Goal: Task Accomplishment & Management: Complete application form

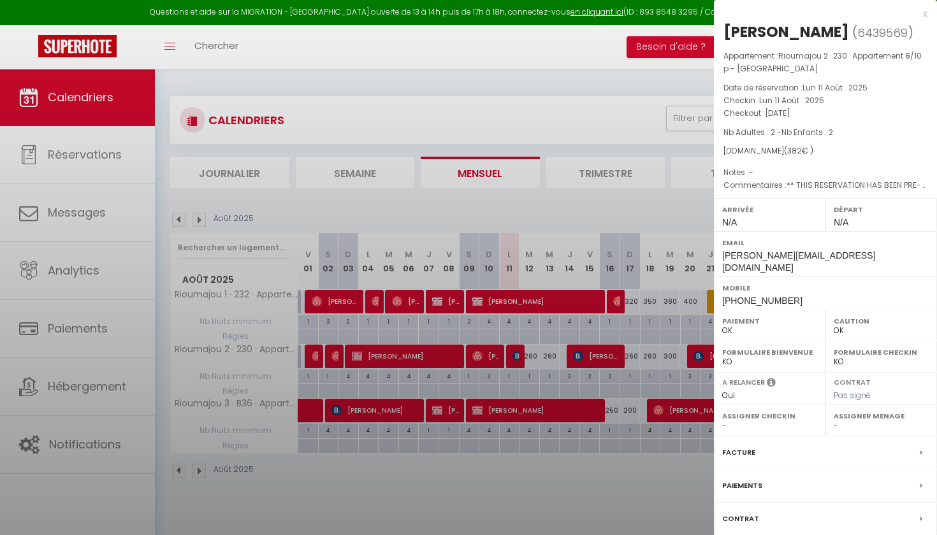
select select "0"
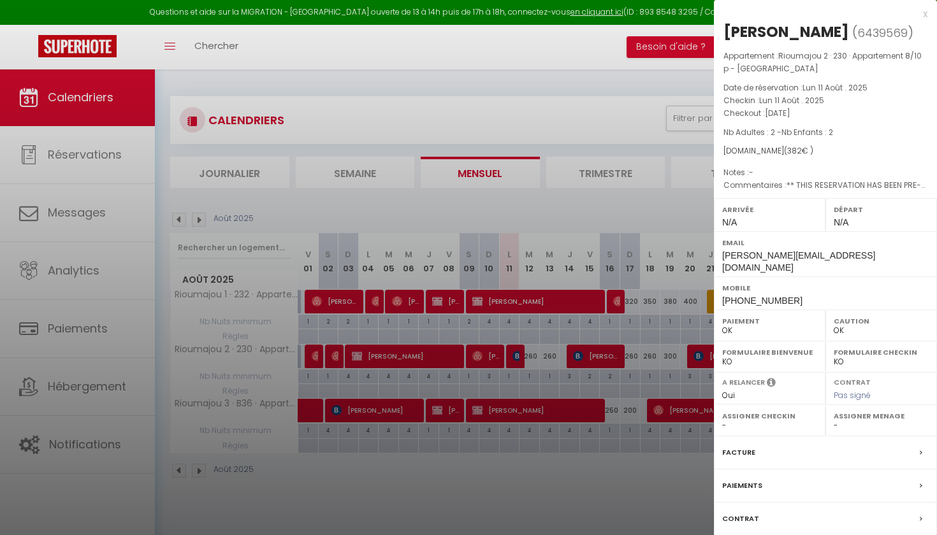
click at [741, 523] on label "Contrat" at bounding box center [740, 518] width 37 height 13
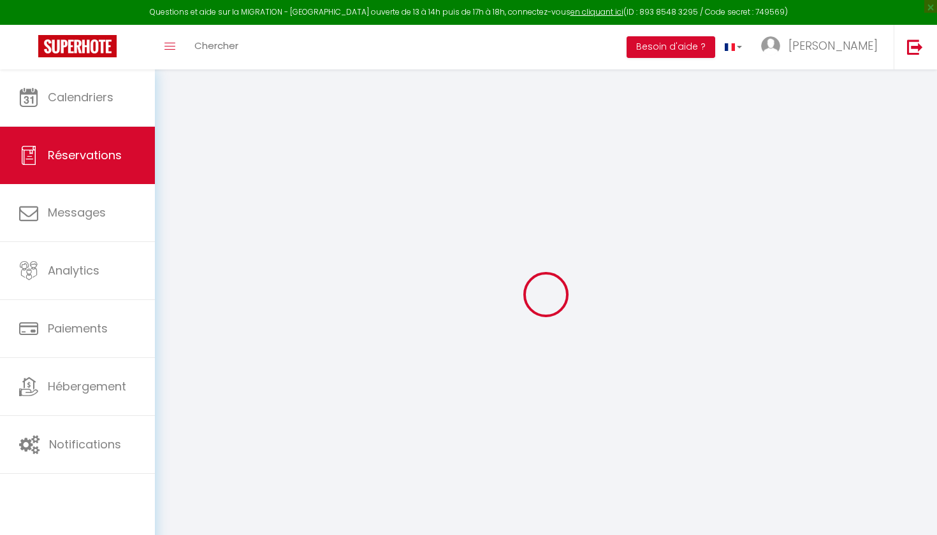
select select
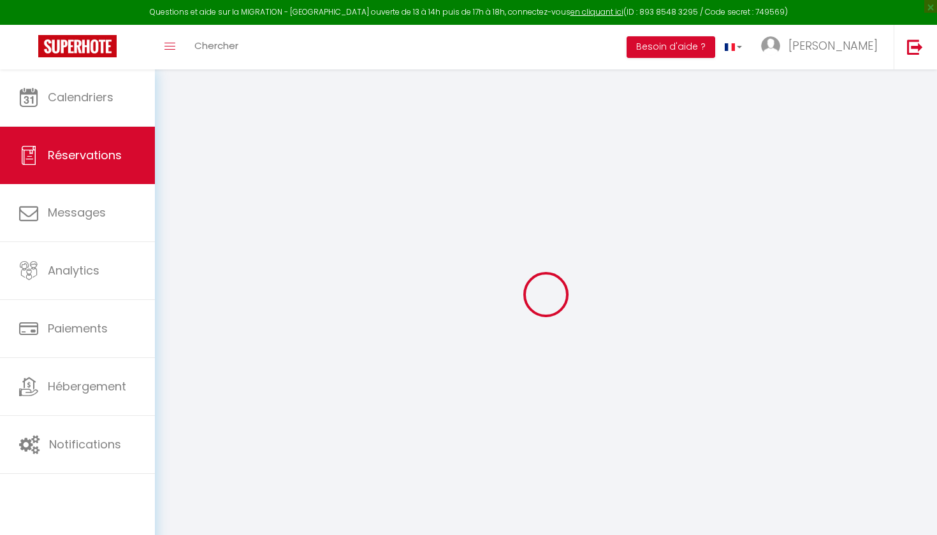
select select
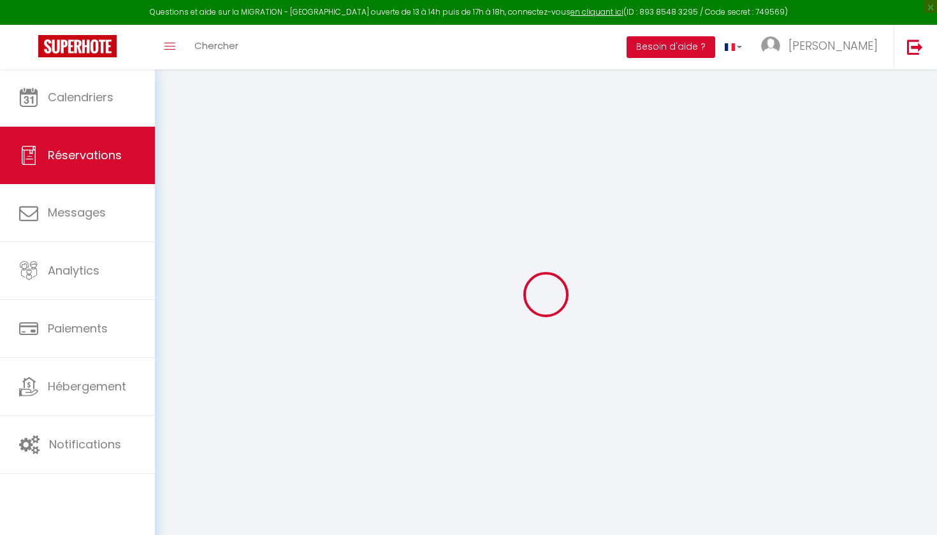
select select
type input "[PERSON_NAME]"
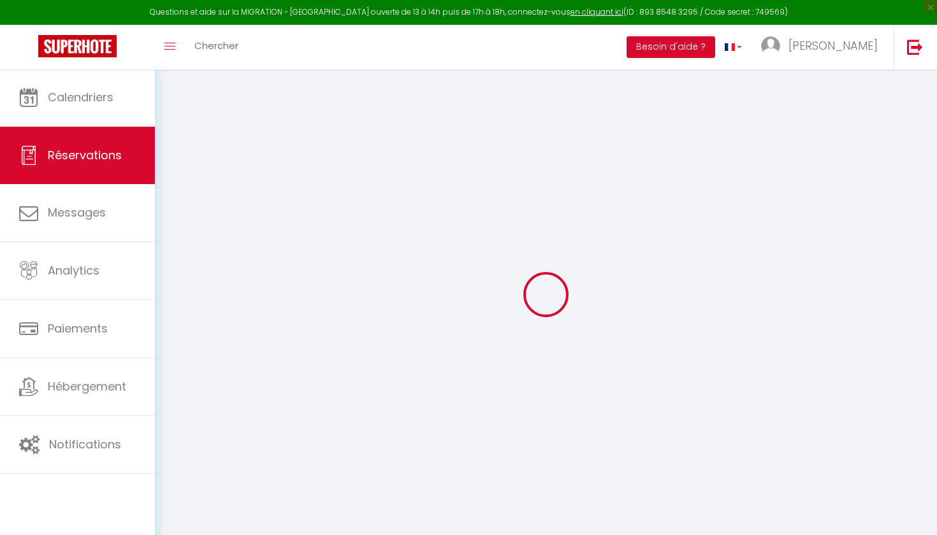
type input "Lepainteur"
type input "[PERSON_NAME][EMAIL_ADDRESS][DOMAIN_NAME]"
type input "[EMAIL_ADDRESS][DOMAIN_NAME]"
type input "[PHONE_NUMBER]"
type input "[STREET_ADDRESS]"
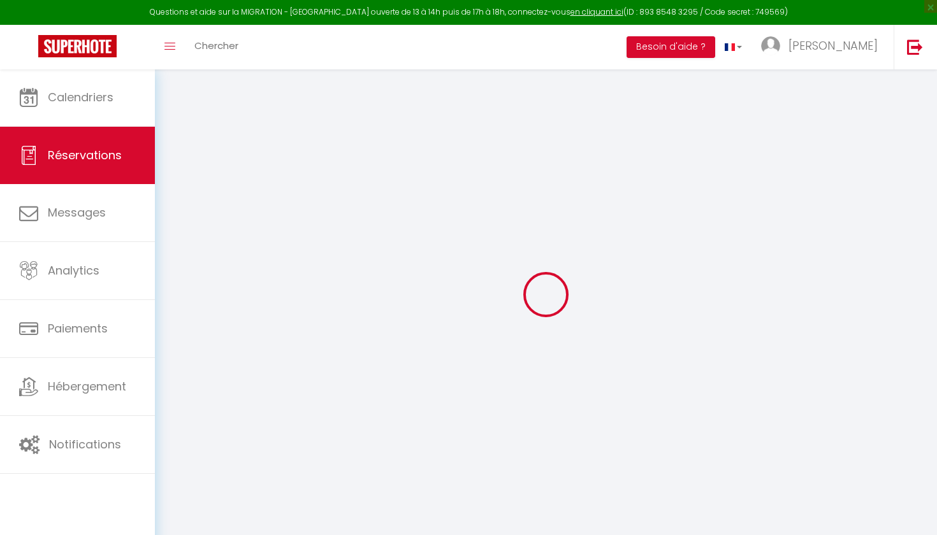
type input "SOUSTONS"
select select "FR"
type input "56.73"
type input "5.35"
select select "51561"
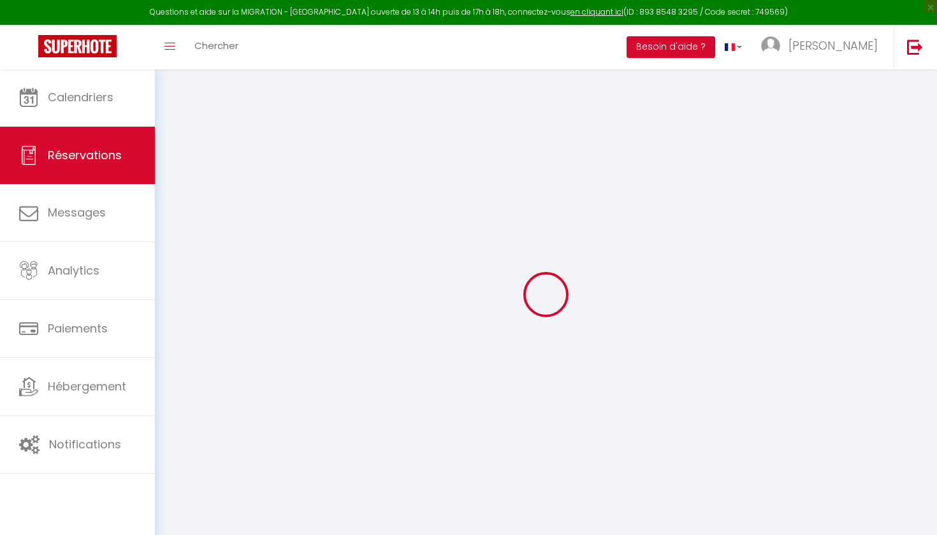
select select "1"
select select
type input "2"
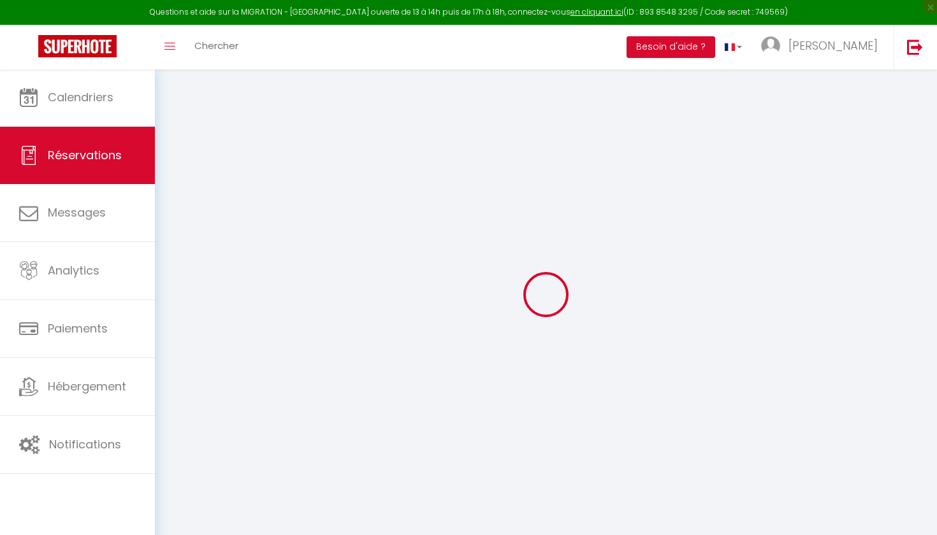
select select "12"
select select
select select "2"
type input "0"
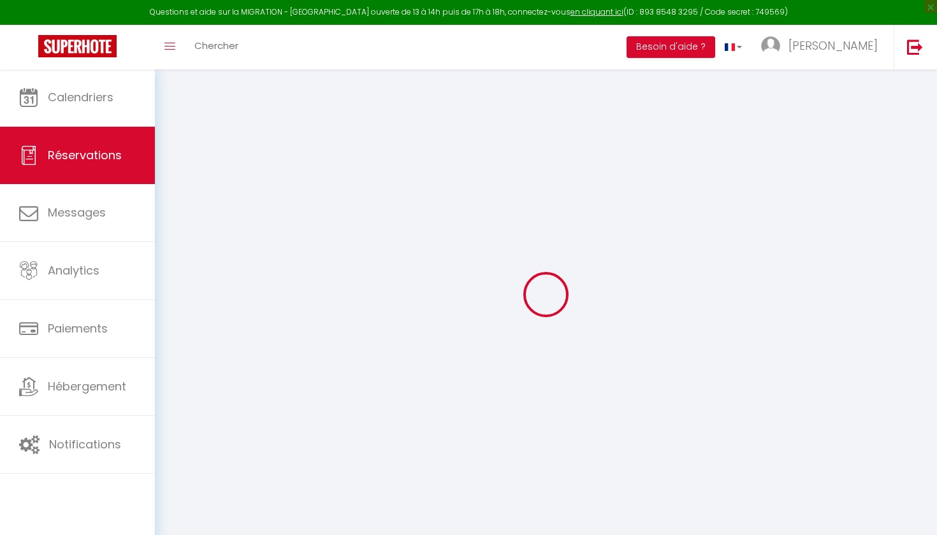
type input "0"
select select
select select "15"
select select
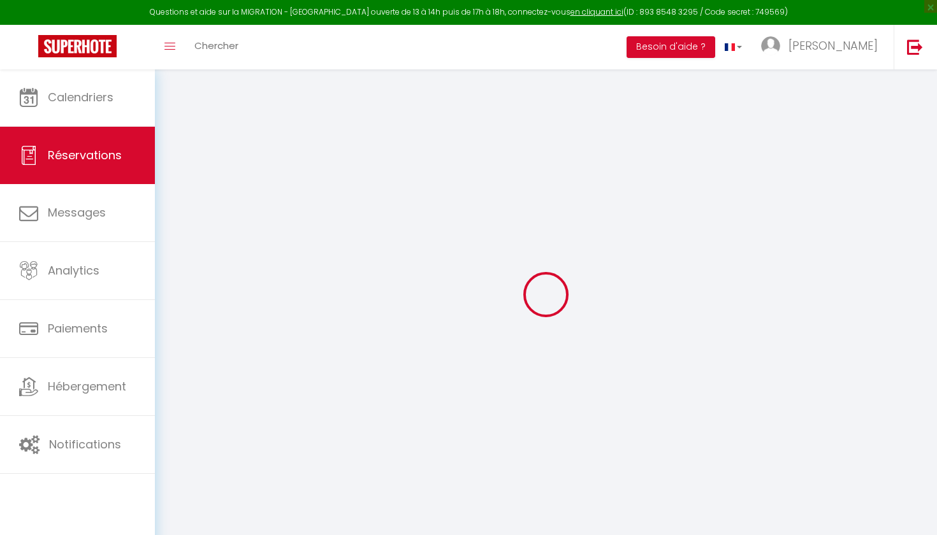
select select
checkbox input "false"
select select
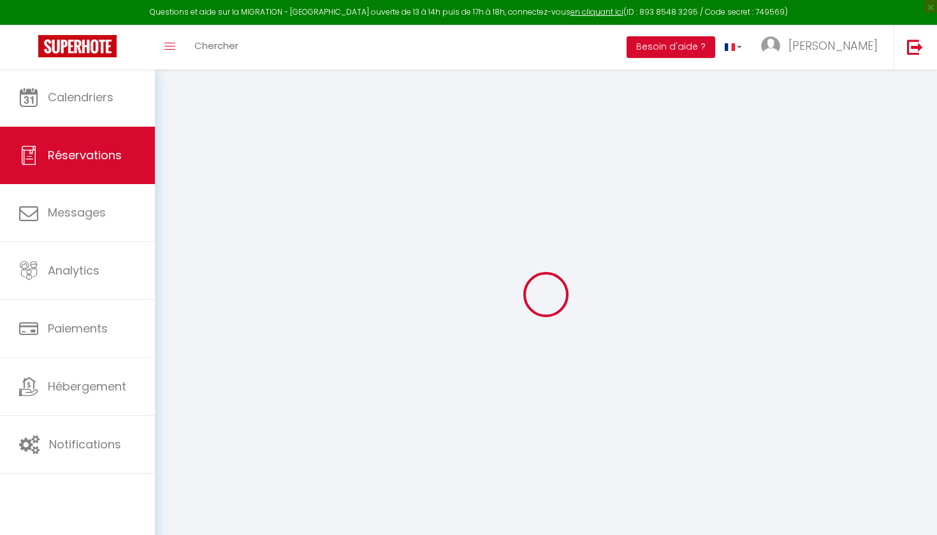
select select
checkbox input "false"
type textarea "** THIS RESERVATION HAS BEEN PRE-PAID ** BOOKING NOTE : Payment charge is EUR 5…"
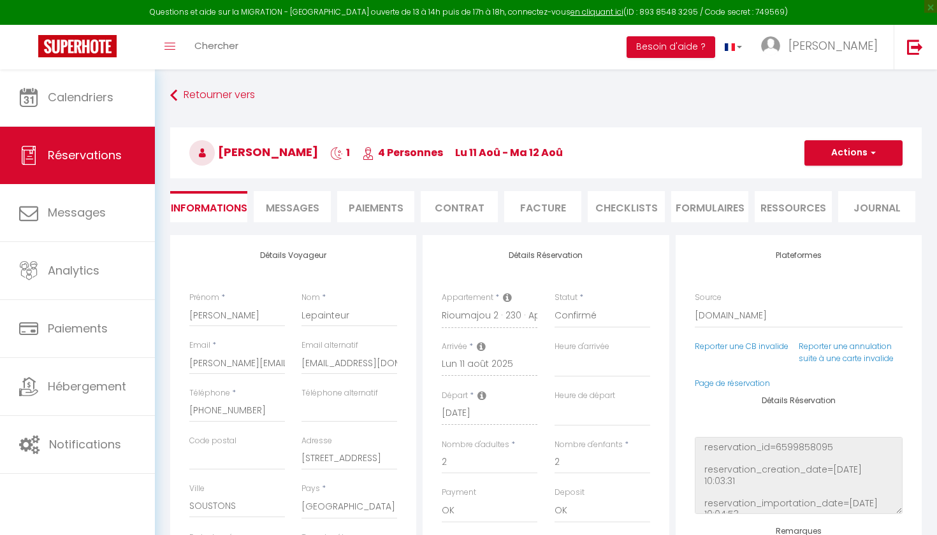
type input "79"
type input "3.8"
select select
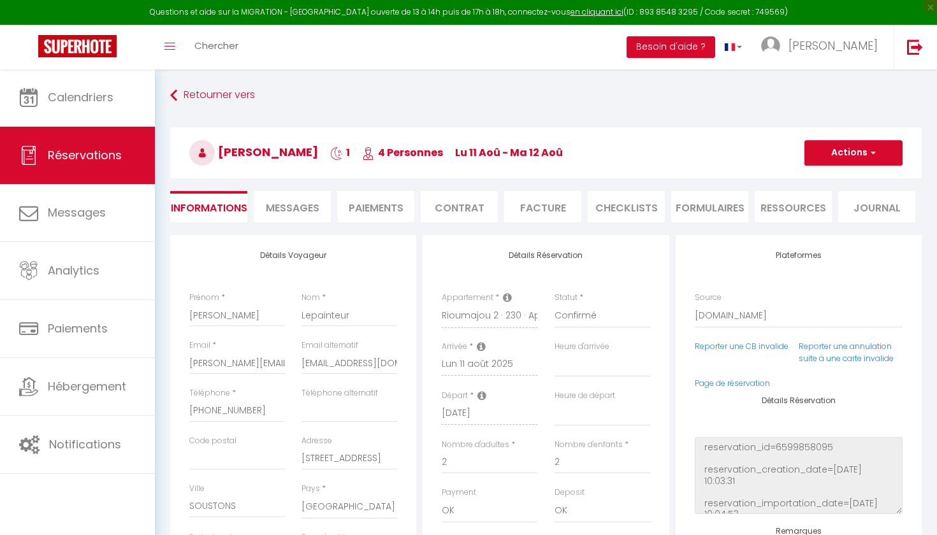
select select
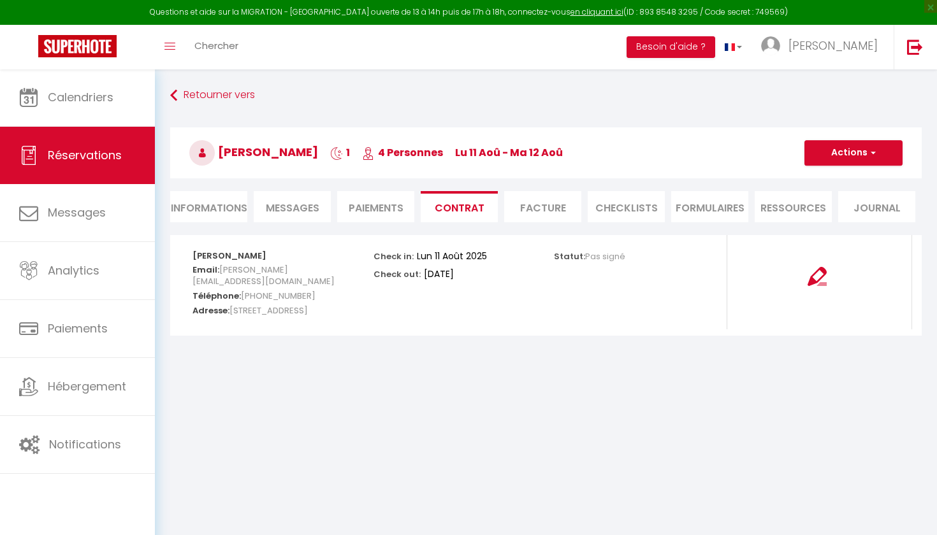
click at [203, 206] on li "Informations" at bounding box center [208, 206] width 77 height 31
select select
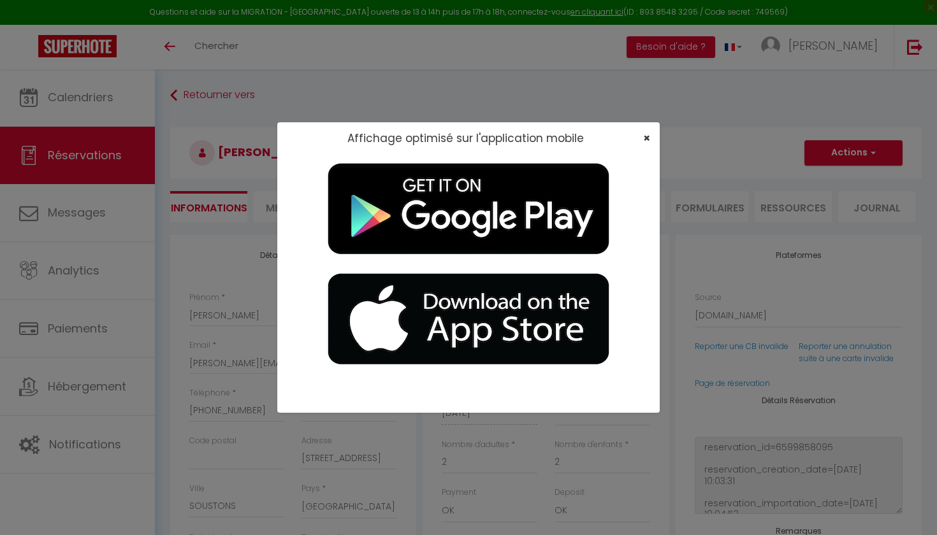
click at [649, 135] on span "×" at bounding box center [646, 138] width 7 height 16
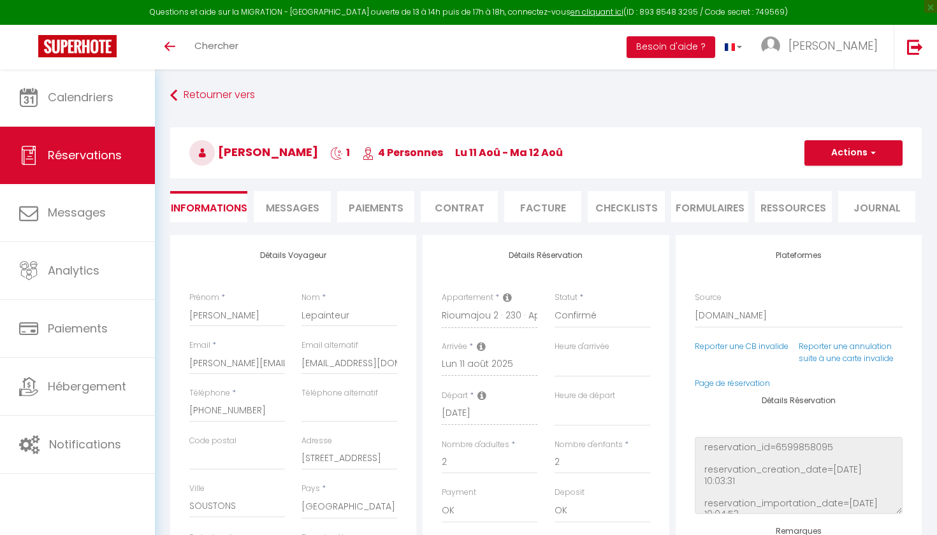
click at [382, 210] on li "Paiements" at bounding box center [375, 206] width 77 height 31
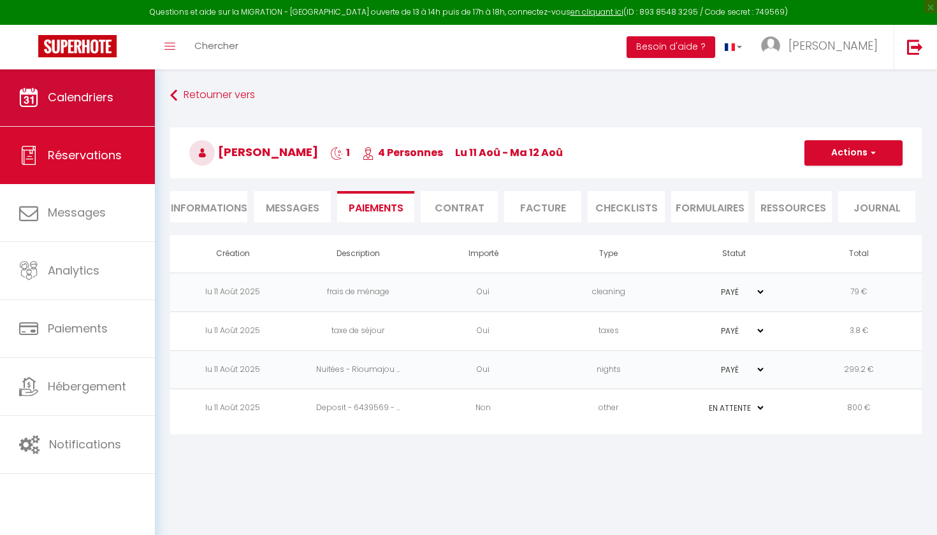
click at [112, 89] on span "Calendriers" at bounding box center [81, 97] width 66 height 16
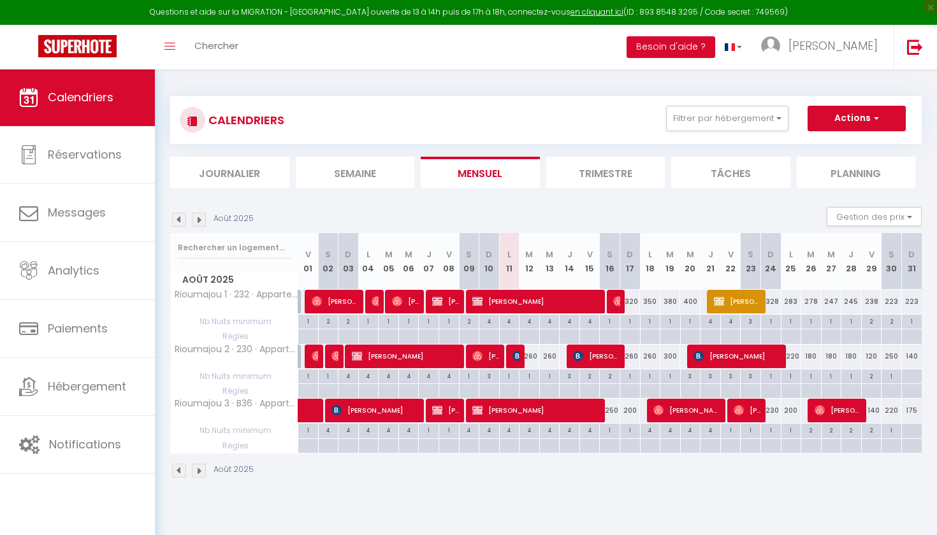
click at [202, 221] on img at bounding box center [199, 220] width 14 height 14
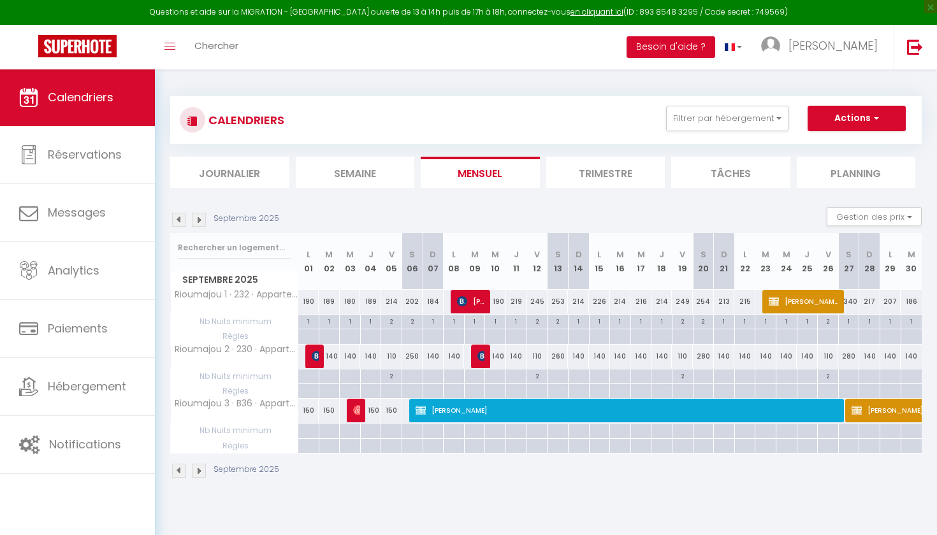
click at [202, 221] on img at bounding box center [199, 220] width 14 height 14
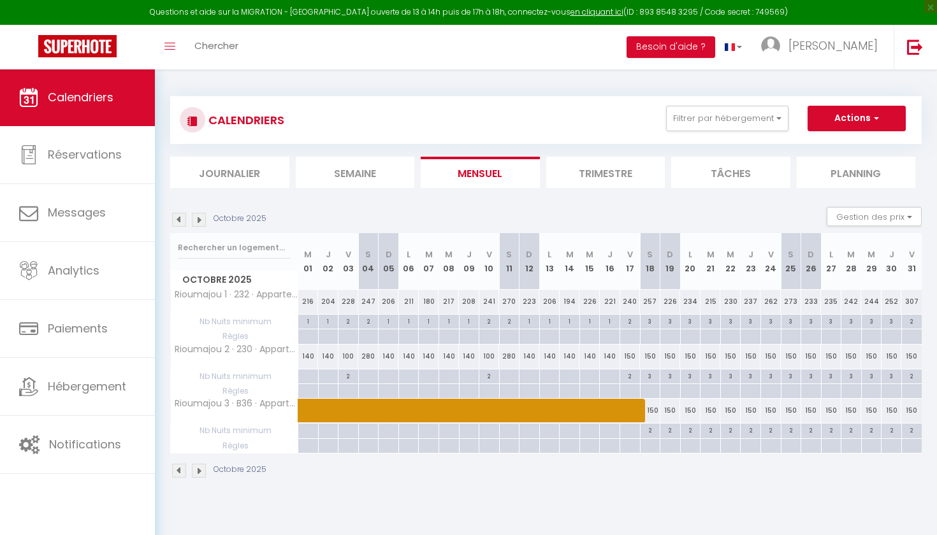
click at [202, 221] on img at bounding box center [199, 220] width 14 height 14
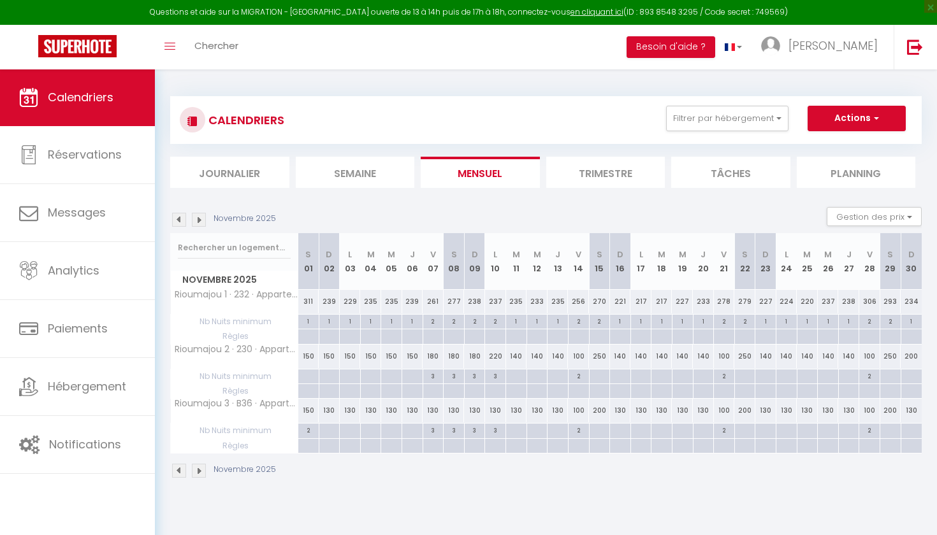
click at [202, 221] on img at bounding box center [199, 220] width 14 height 14
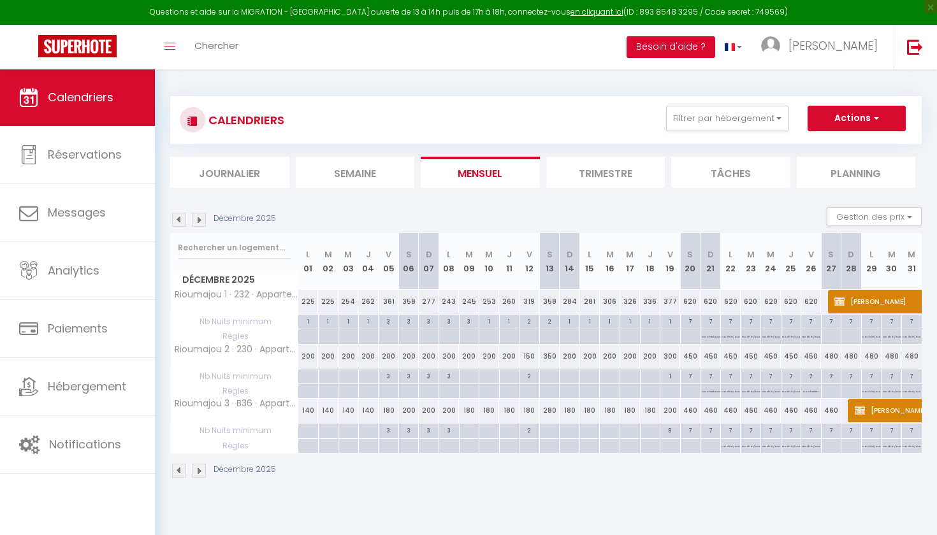
click at [202, 221] on img at bounding box center [199, 220] width 14 height 14
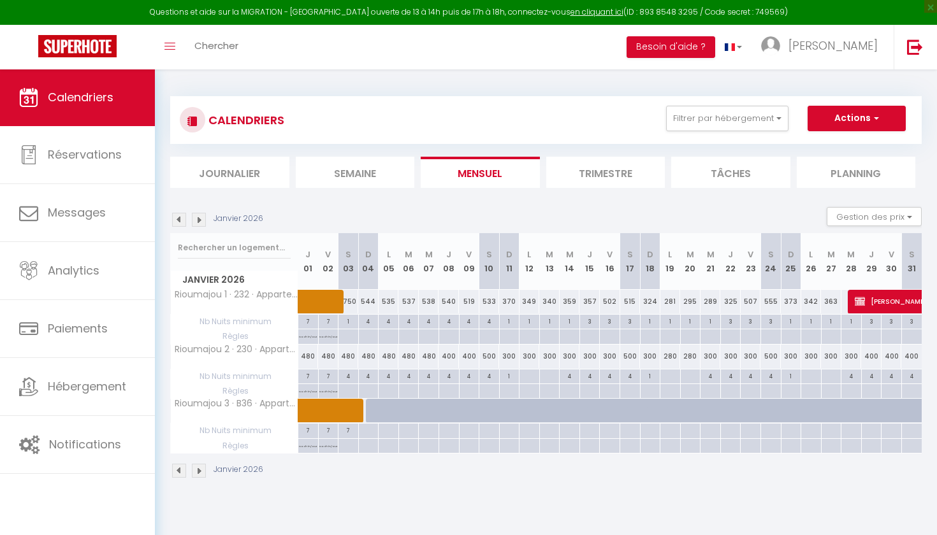
click at [202, 221] on img at bounding box center [199, 220] width 14 height 14
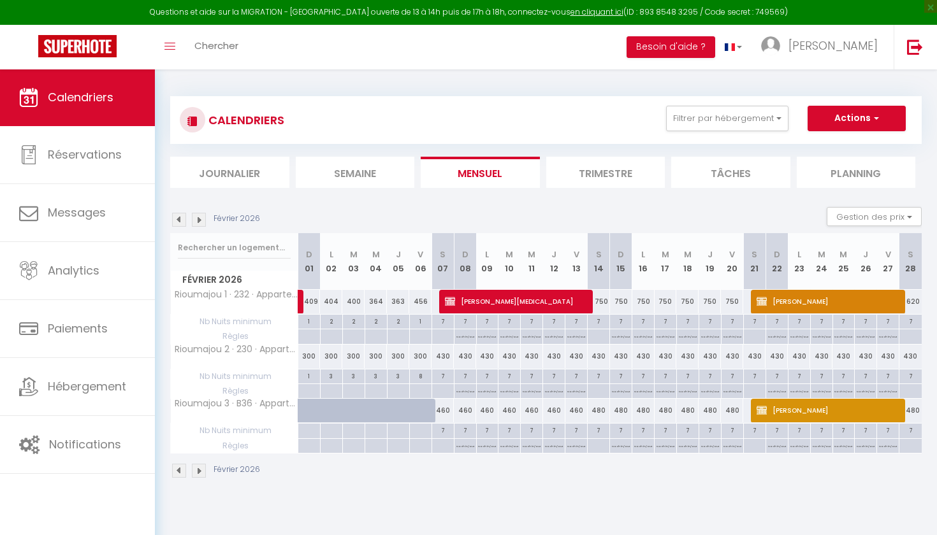
click at [301, 306] on link at bounding box center [301, 302] width 6 height 24
select select "OK"
select select "KO"
select select "0"
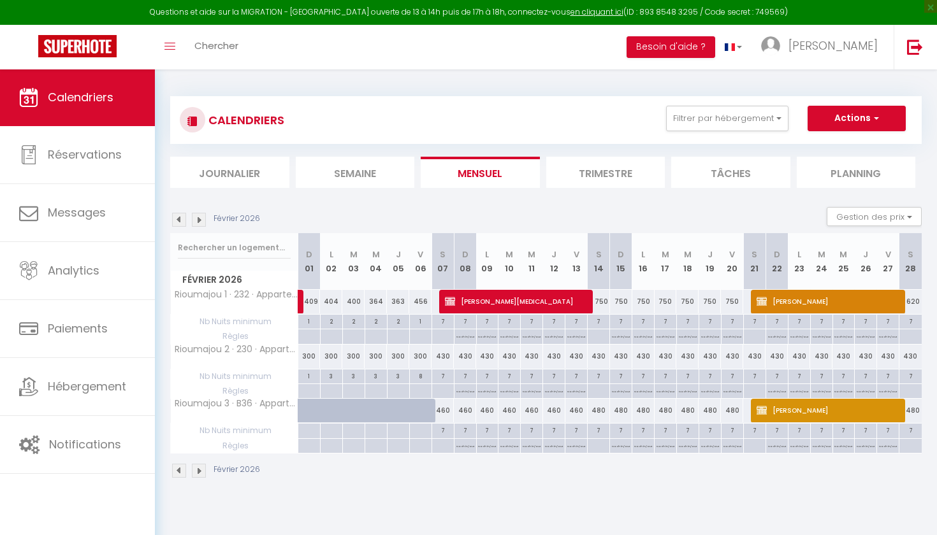
select select "1"
select select
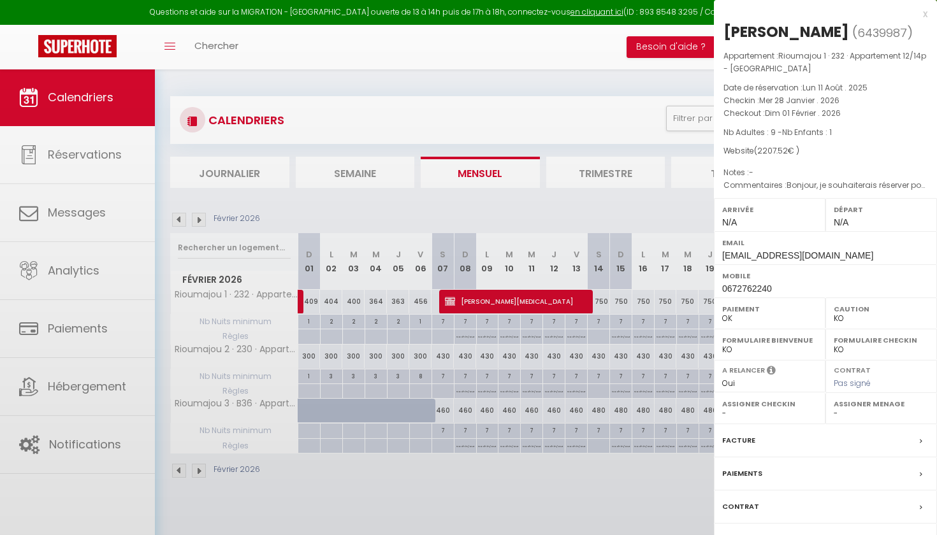
select select "41210"
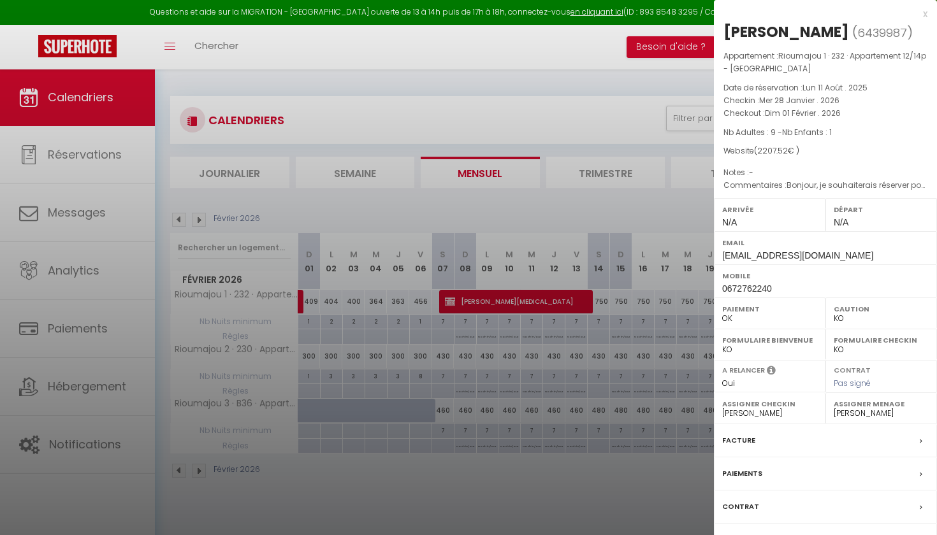
scroll to position [56, 0]
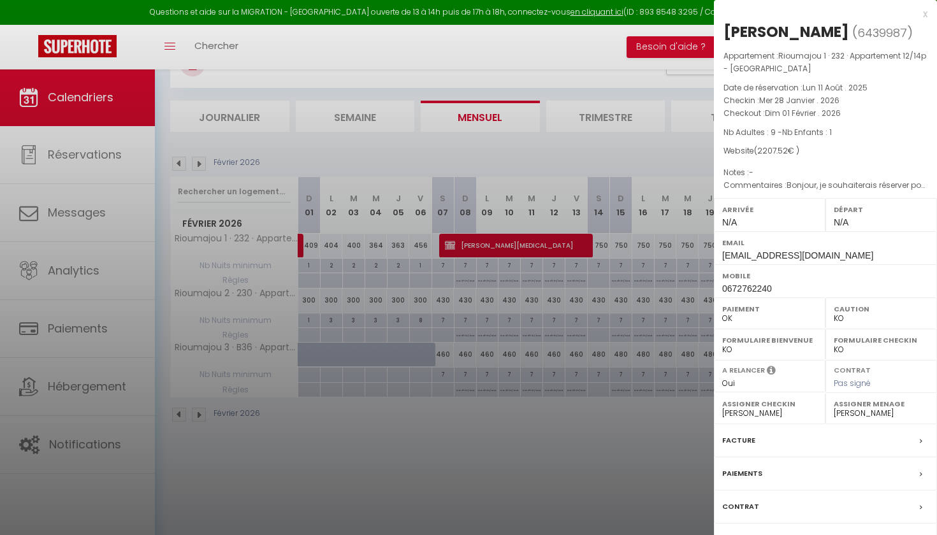
click at [737, 481] on label "Paiements" at bounding box center [742, 473] width 40 height 13
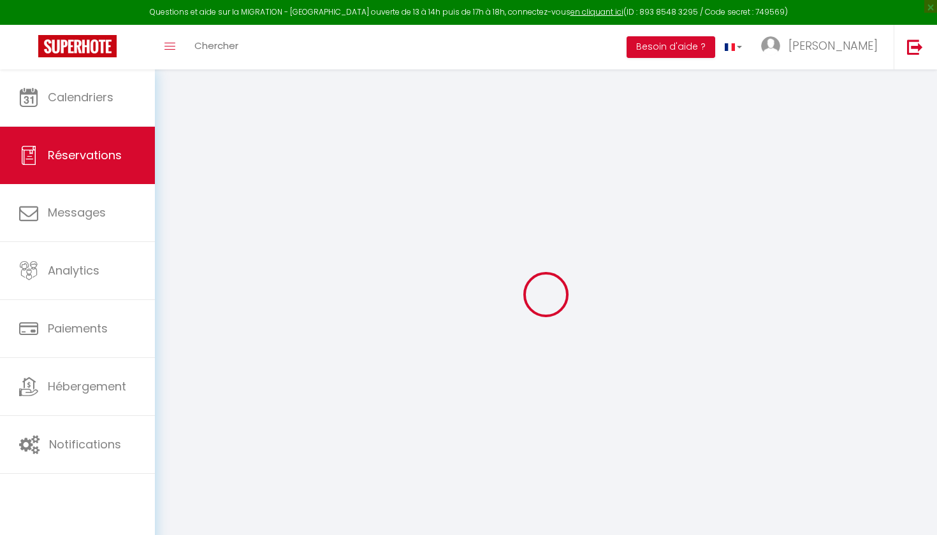
select select
checkbox input "false"
select select
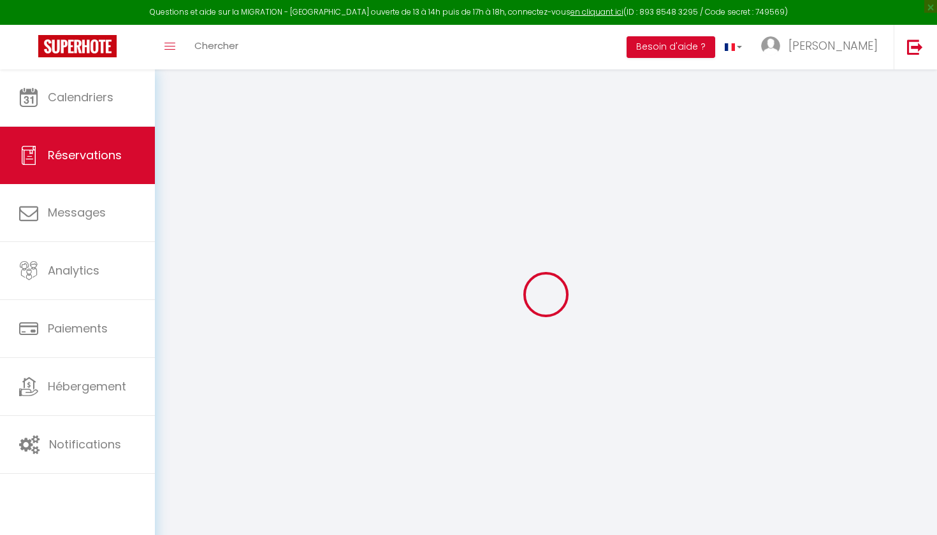
checkbox input "false"
type Requests0 "Bonjour, je souhaiterais réserver pour emmener la famille et quelques amis pass…"
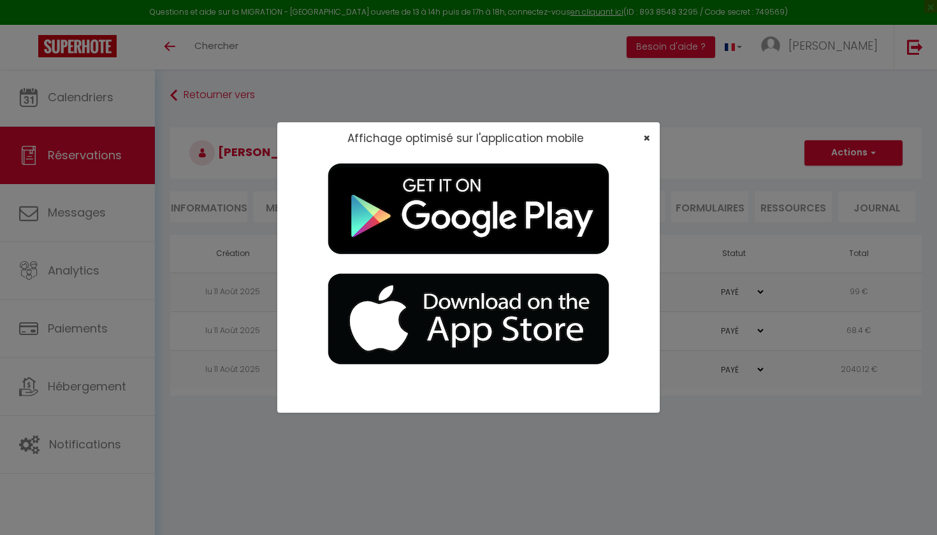
click at [646, 138] on span "×" at bounding box center [646, 138] width 7 height 16
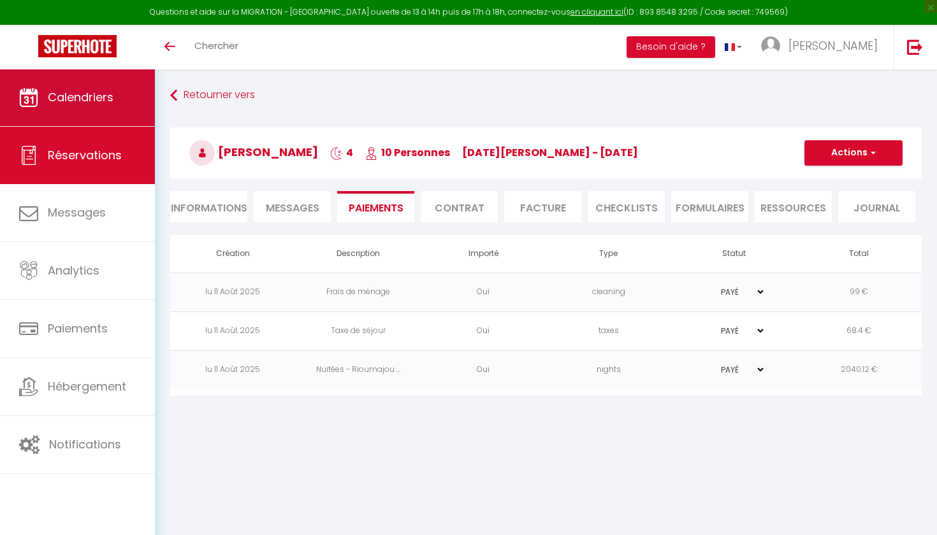
click at [96, 89] on link "Calendriers" at bounding box center [77, 97] width 155 height 57
